Goal: Transaction & Acquisition: Purchase product/service

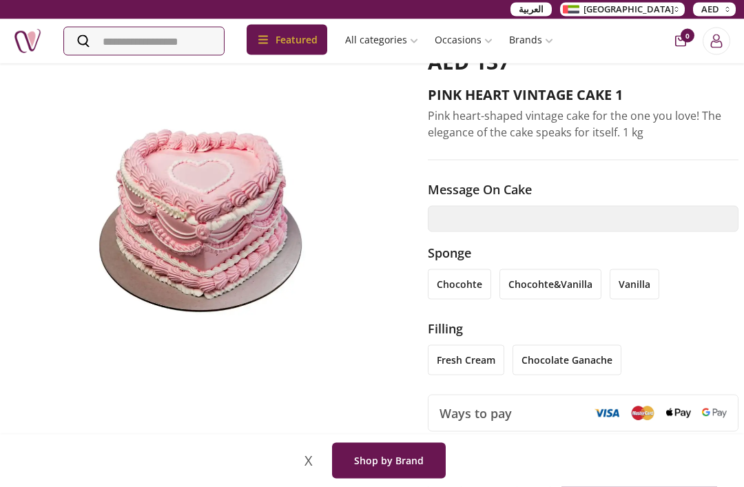
scroll to position [77, 0]
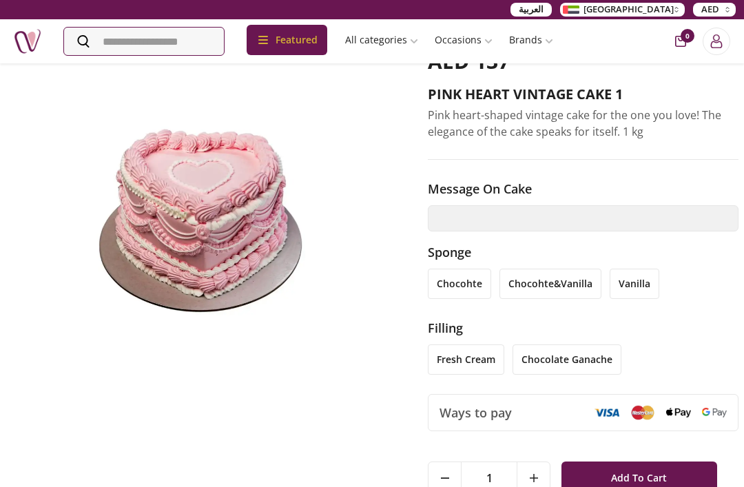
click at [475, 281] on li "chocohte" at bounding box center [459, 284] width 63 height 30
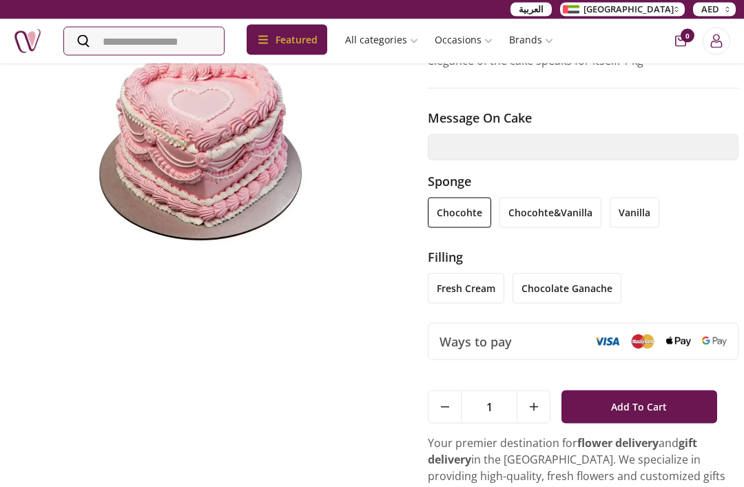
scroll to position [149, 0]
click at [584, 289] on li "chocolate ganache" at bounding box center [567, 288] width 109 height 30
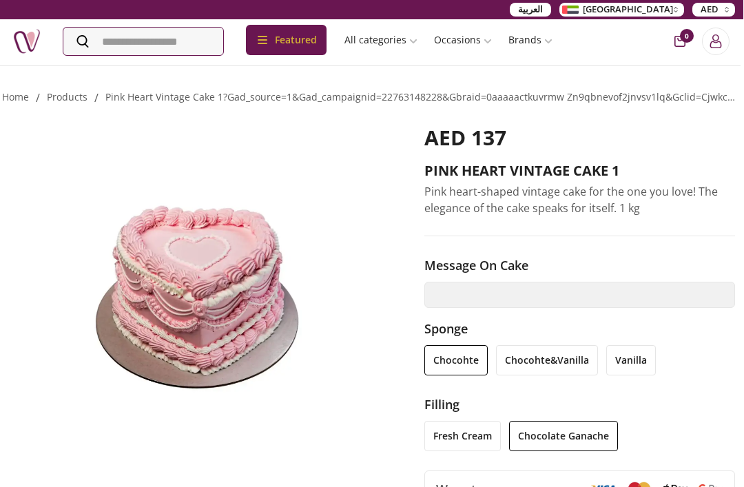
scroll to position [0, 3]
click at [520, 205] on link "Happy Birthday" at bounding box center [503, 217] width 152 height 25
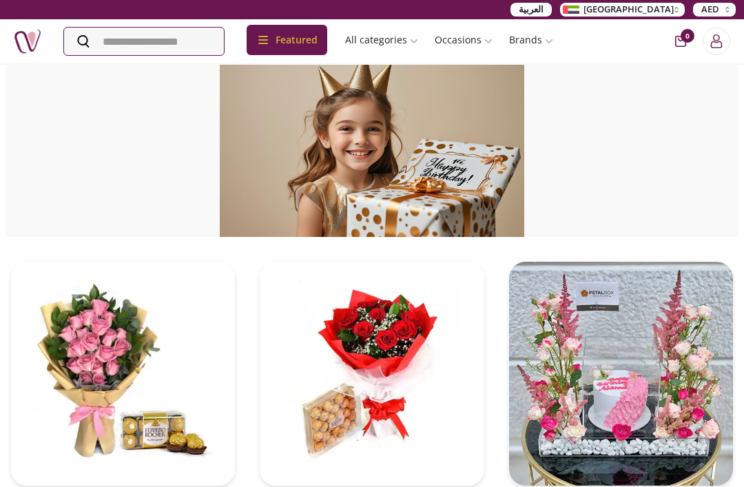
scroll to position [3, 0]
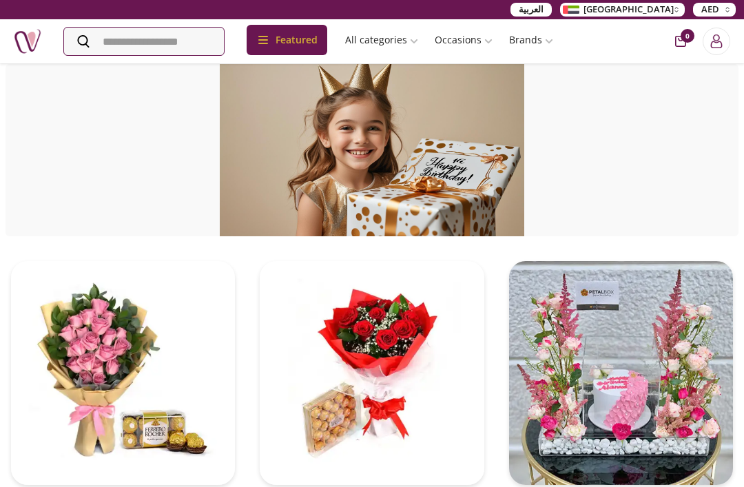
click at [691, 244] on img at bounding box center [681, 253] width 21 height 21
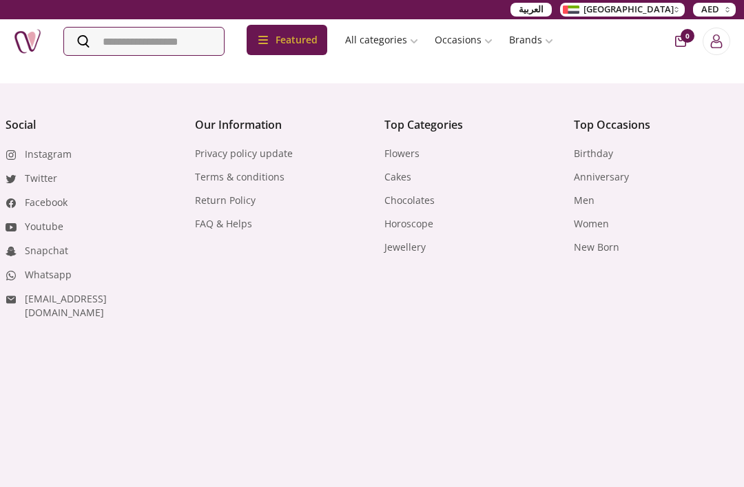
click at [691, 243] on img at bounding box center [681, 253] width 21 height 21
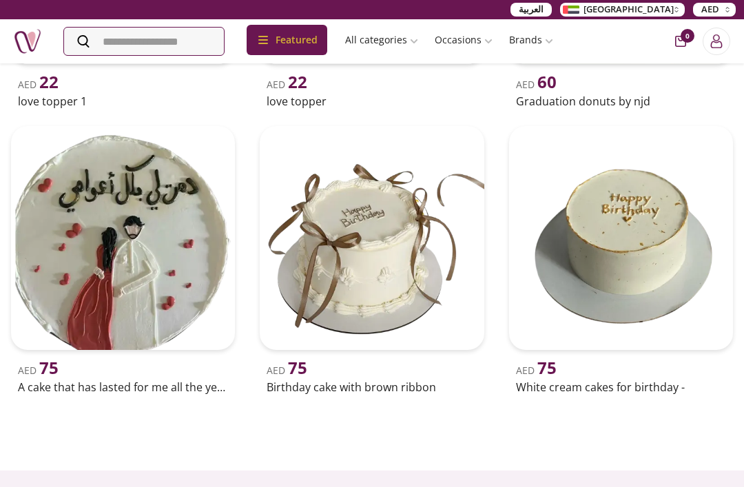
scroll to position [1064, 0]
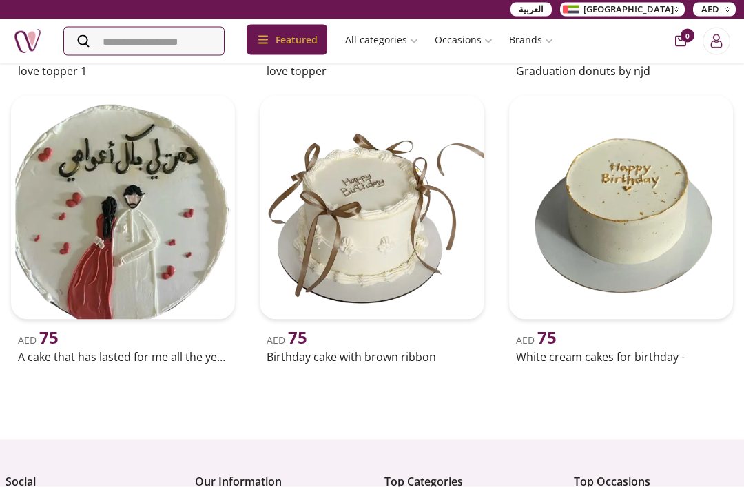
click at [467, 291] on img at bounding box center [372, 208] width 224 height 224
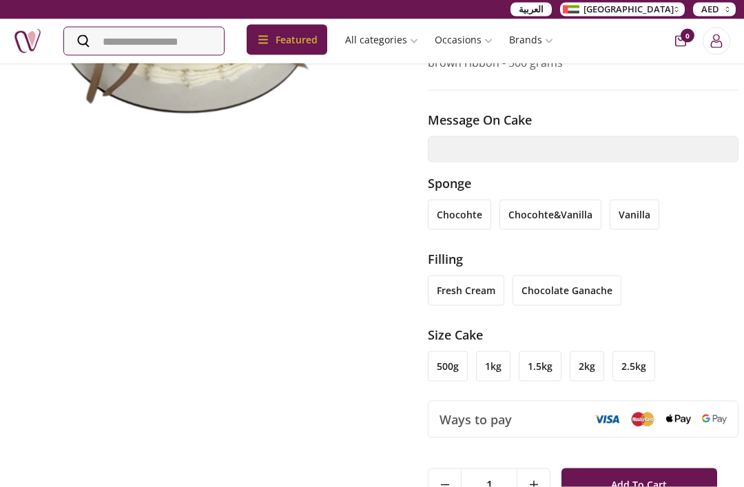
scroll to position [332, 0]
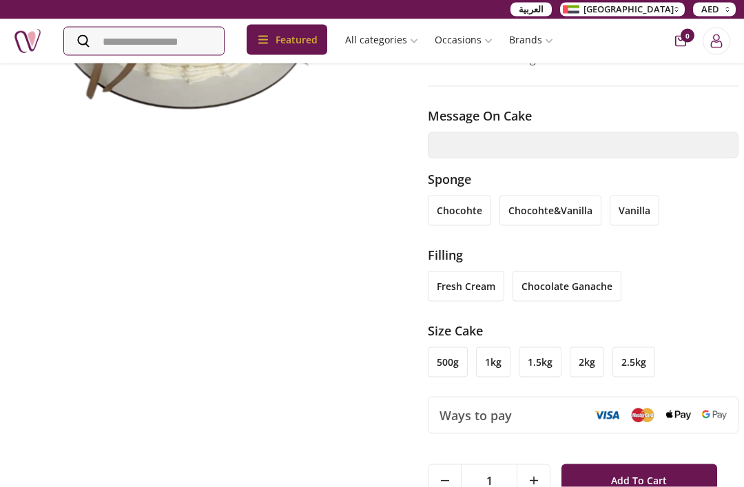
click at [480, 206] on li "chocohte" at bounding box center [459, 211] width 63 height 30
click at [464, 207] on li "chocohte" at bounding box center [459, 211] width 63 height 30
click at [547, 277] on li "chocolate ganache" at bounding box center [567, 287] width 109 height 30
click at [498, 356] on li "1kg" at bounding box center [493, 362] width 34 height 30
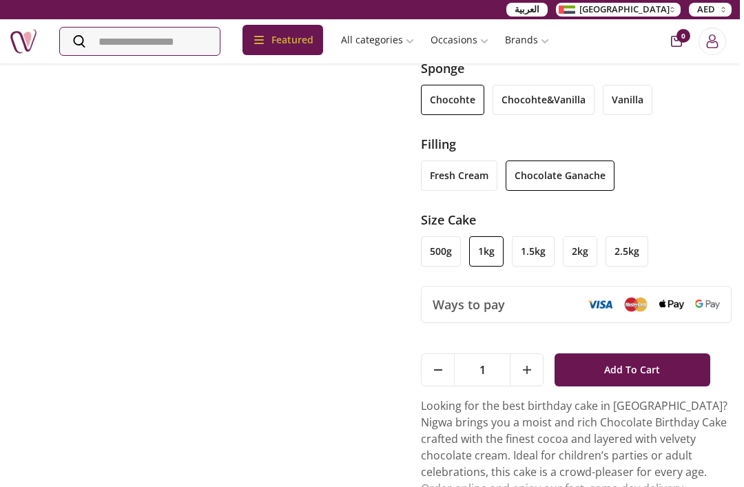
scroll to position [442, 3]
